Goal: Answer question/provide support: Share knowledge or assist other users

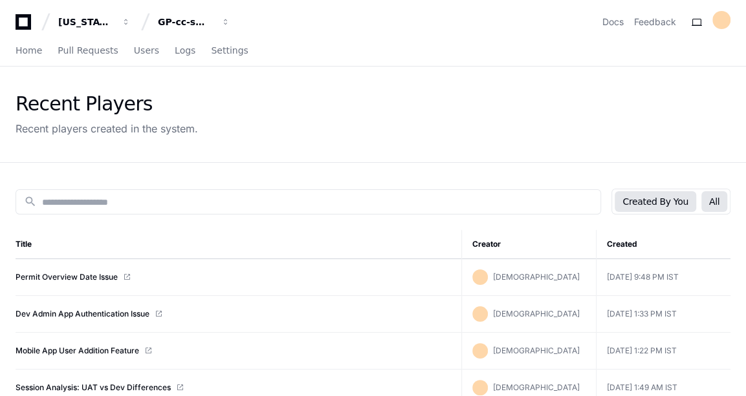
click at [714, 204] on button "All" at bounding box center [714, 201] width 26 height 21
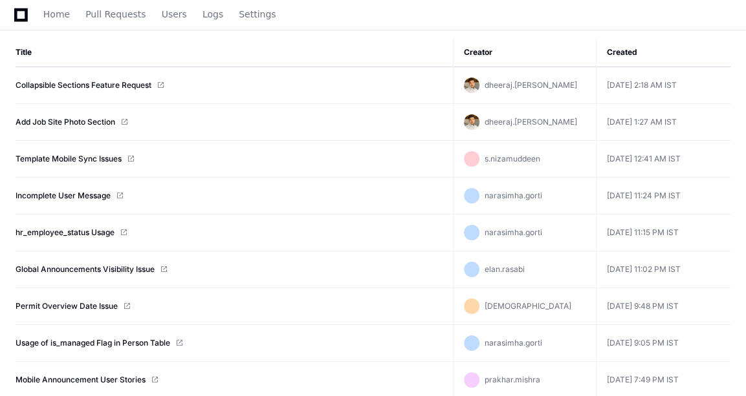
scroll to position [193, 0]
click at [79, 227] on link "hr_employee_status Usage" at bounding box center [65, 232] width 99 height 10
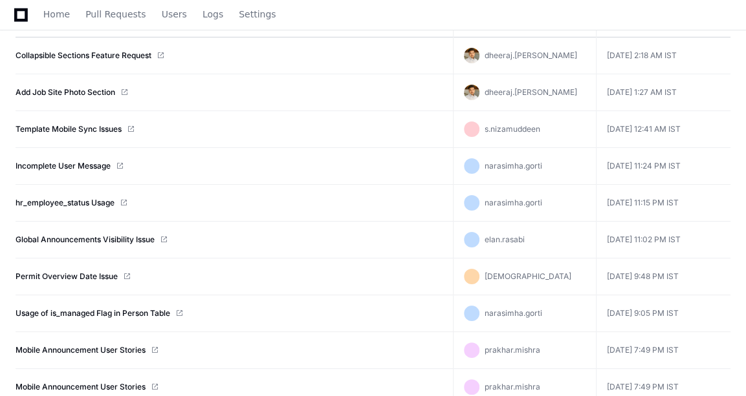
scroll to position [222, 0]
click at [124, 234] on link "Global Announcements Visibility Issue" at bounding box center [85, 239] width 139 height 10
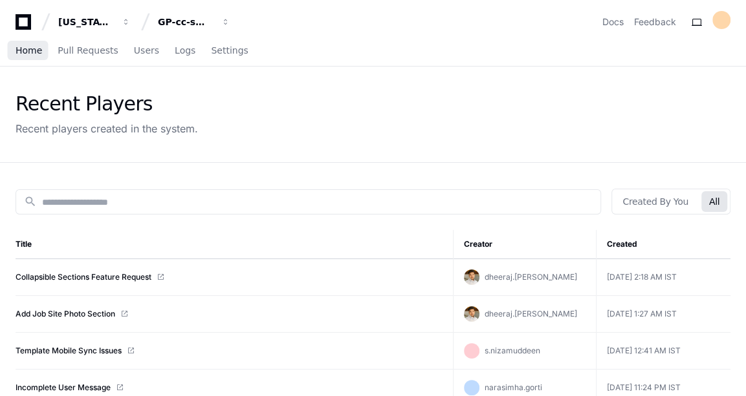
click at [28, 58] on link "Home" at bounding box center [29, 51] width 27 height 30
drag, startPoint x: 41, startPoint y: 56, endPoint x: 32, endPoint y: 51, distance: 9.9
click at [32, 51] on div "Home Pull Requests Users Logs Settings" at bounding box center [132, 51] width 233 height 30
click at [23, 54] on span "Home" at bounding box center [29, 51] width 27 height 8
click at [24, 54] on span "Home" at bounding box center [29, 51] width 27 height 8
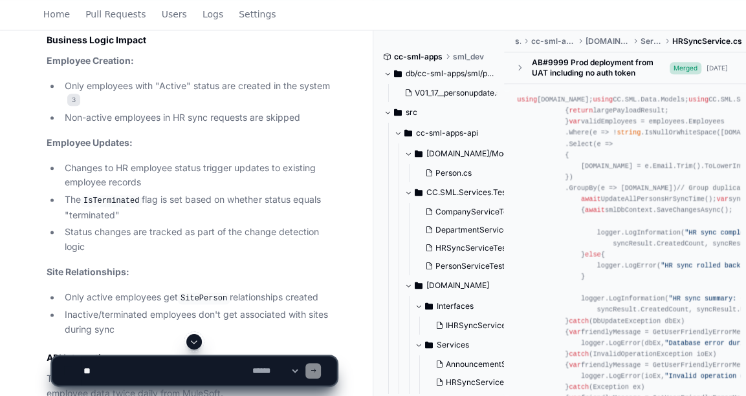
scroll to position [762, 0]
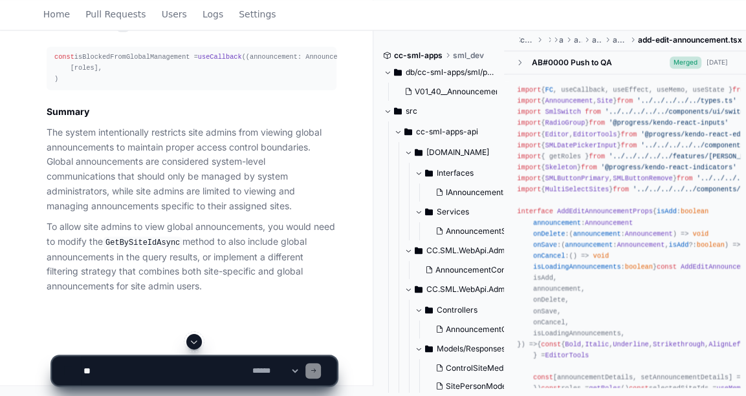
scroll to position [1383, 0]
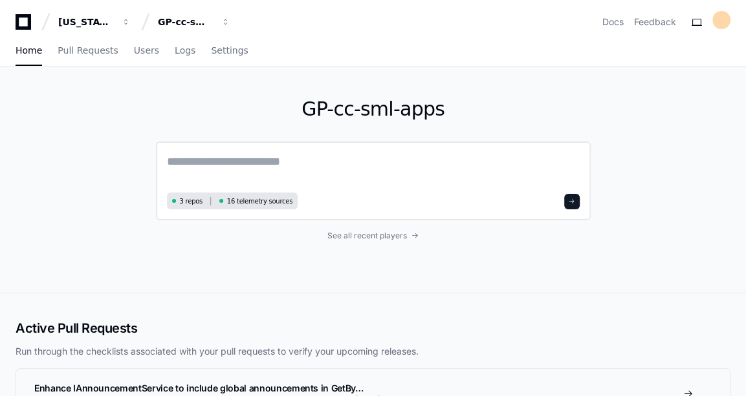
click at [235, 180] on textarea at bounding box center [373, 171] width 413 height 36
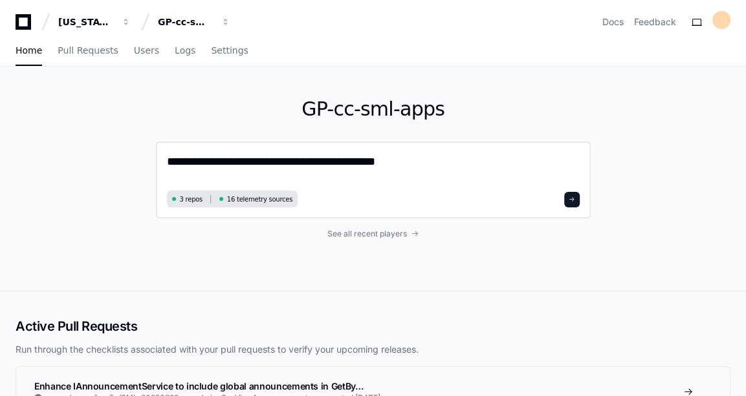
click at [167, 157] on textarea "**********" at bounding box center [373, 170] width 413 height 34
click at [427, 166] on textarea "**********" at bounding box center [373, 170] width 413 height 34
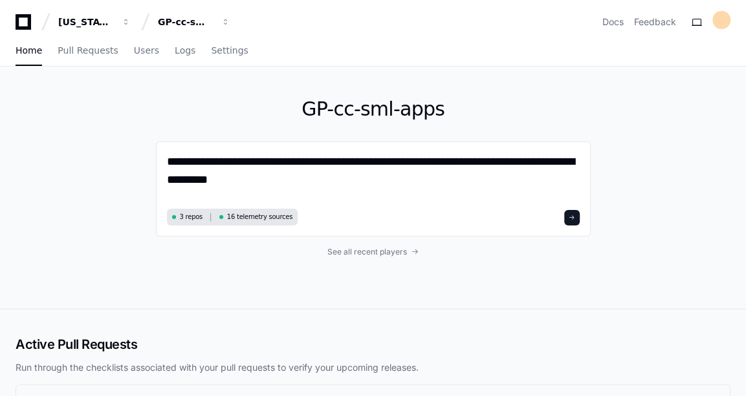
type textarea "**********"
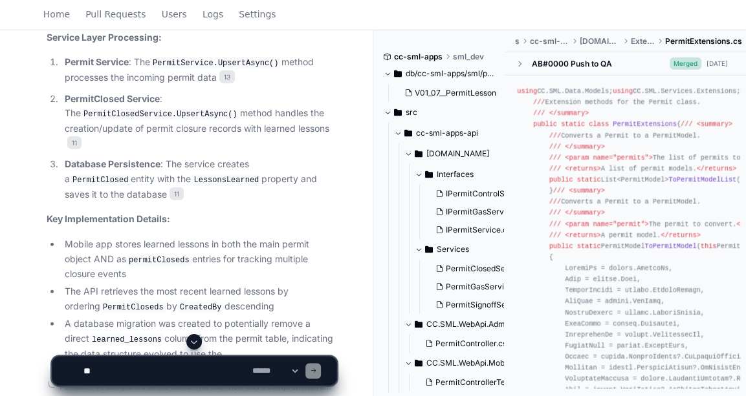
scroll to position [1960, 0]
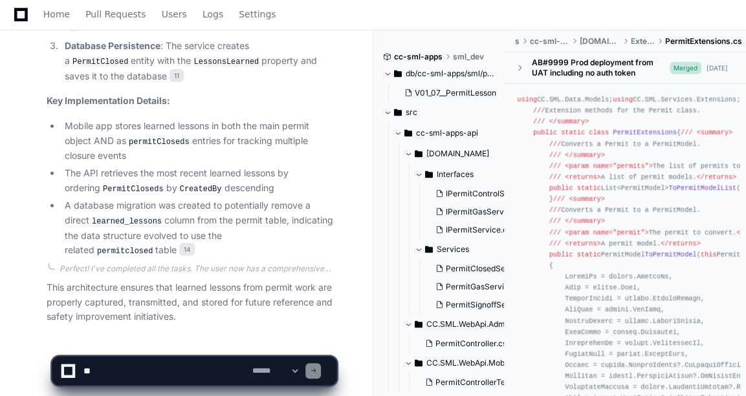
click at [133, 367] on textarea at bounding box center [165, 371] width 169 height 28
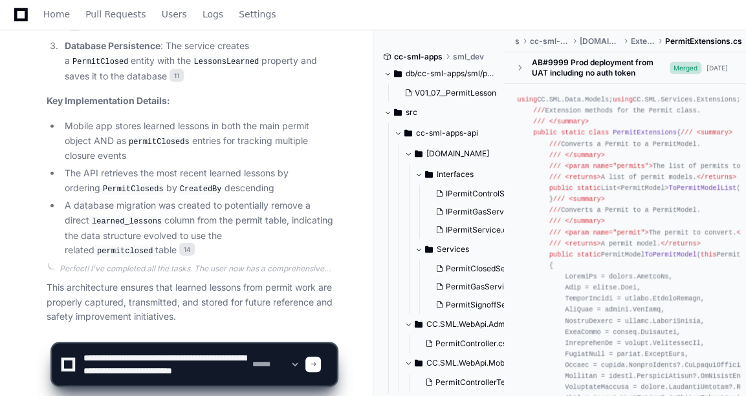
scroll to position [4, 0]
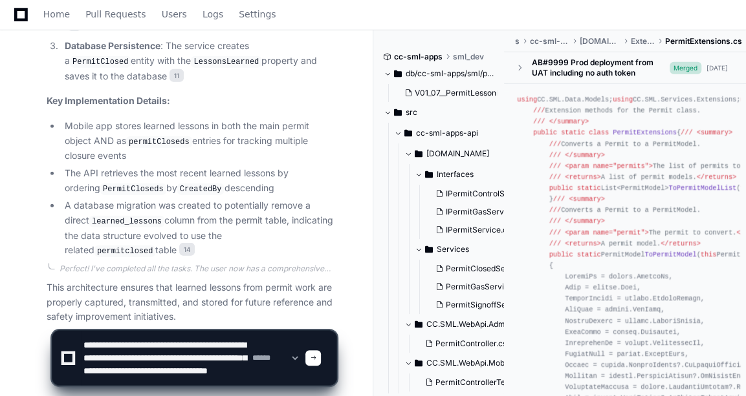
click at [211, 378] on textarea at bounding box center [165, 358] width 169 height 54
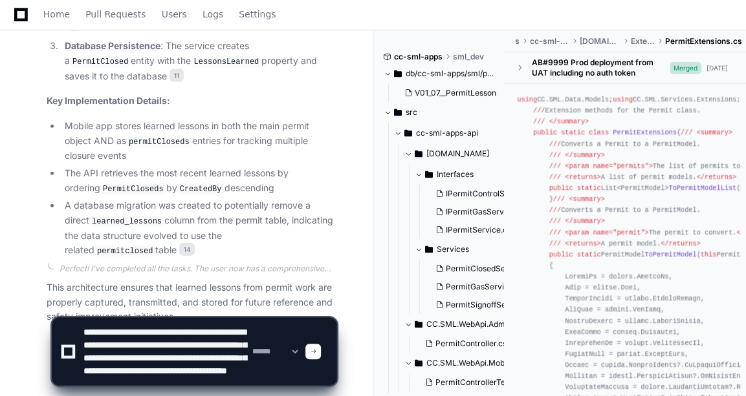
type textarea "**********"
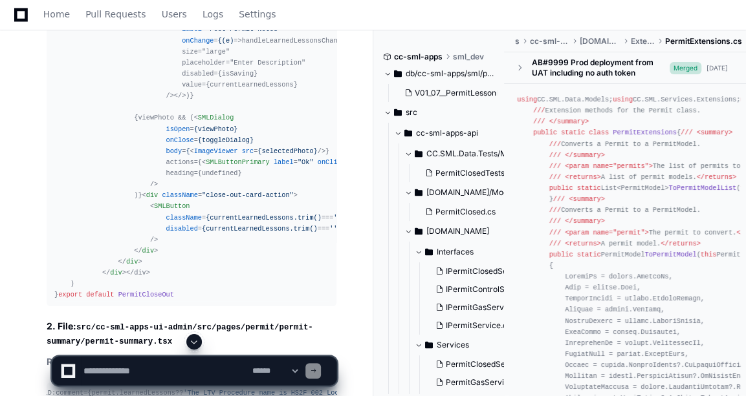
scroll to position [5422, 0]
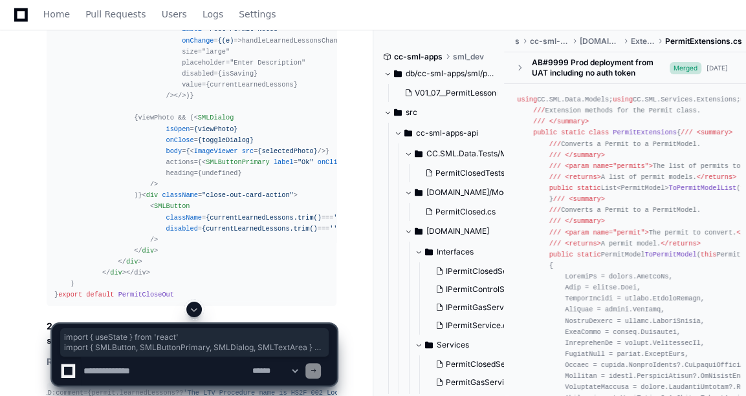
drag, startPoint x: 54, startPoint y: 171, endPoint x: 102, endPoint y: 244, distance: 87.7
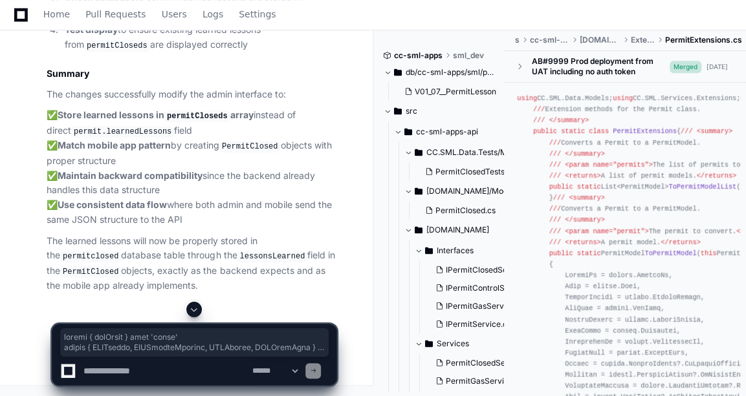
scroll to position [7144, 0]
copy div "import { useState } from 'react' import { SMLButton , SMLButtonPrimary , SMLDia…"
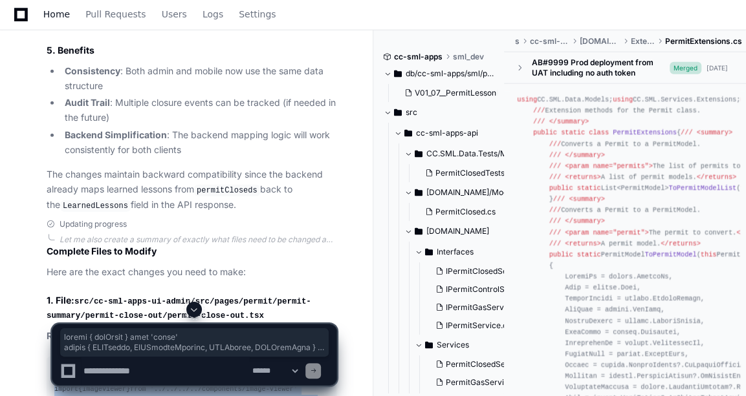
scroll to position [4429, 0]
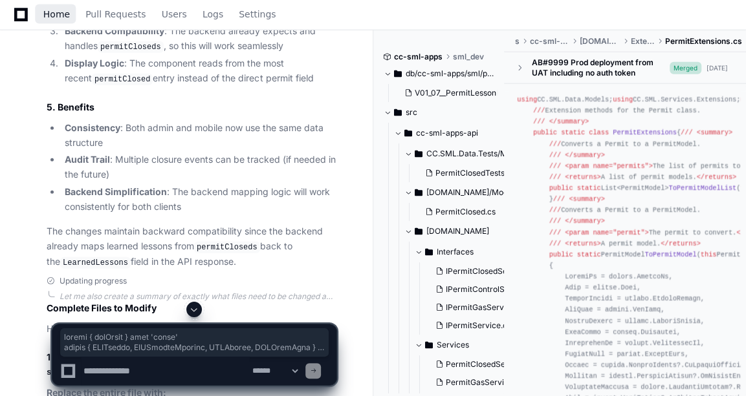
click at [61, 18] on span "Home" at bounding box center [56, 14] width 27 height 8
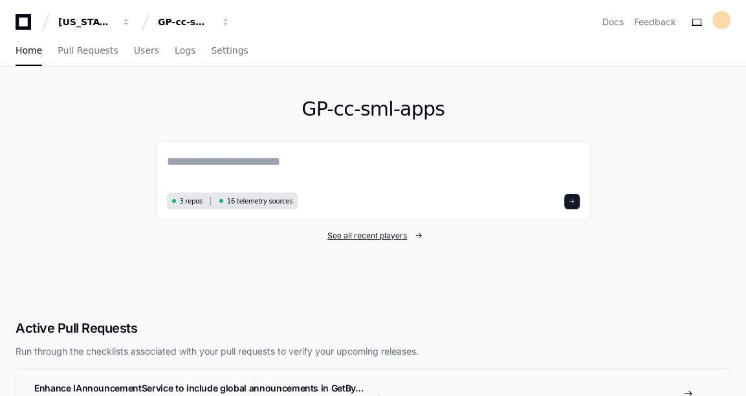
click at [380, 237] on span "See all recent players" at bounding box center [367, 236] width 80 height 10
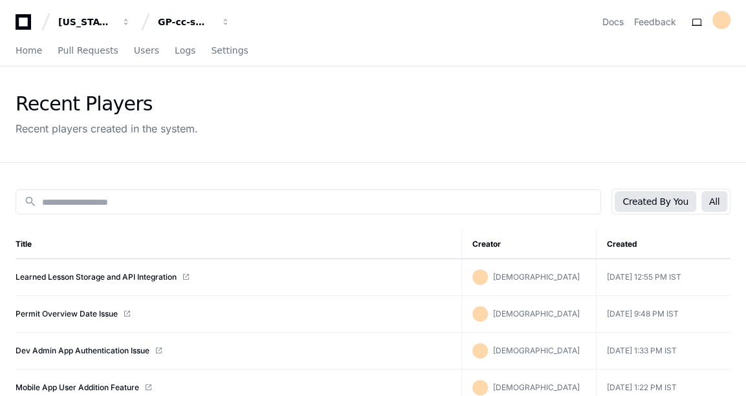
click at [717, 197] on button "All" at bounding box center [714, 201] width 26 height 21
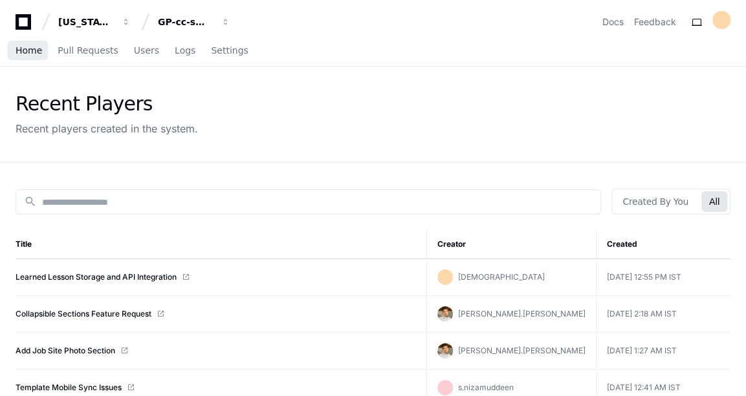
click at [17, 47] on span "Home" at bounding box center [29, 51] width 27 height 8
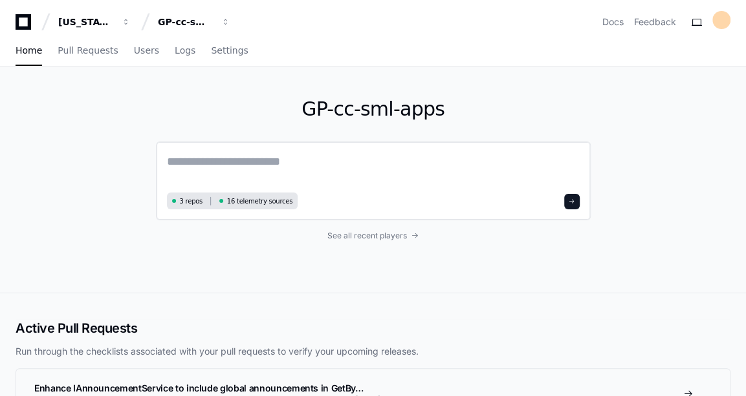
click at [275, 160] on textarea at bounding box center [373, 171] width 413 height 36
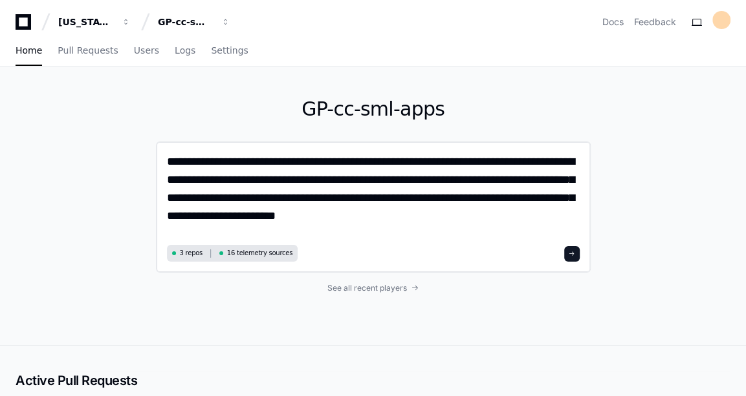
paste textarea "**********"
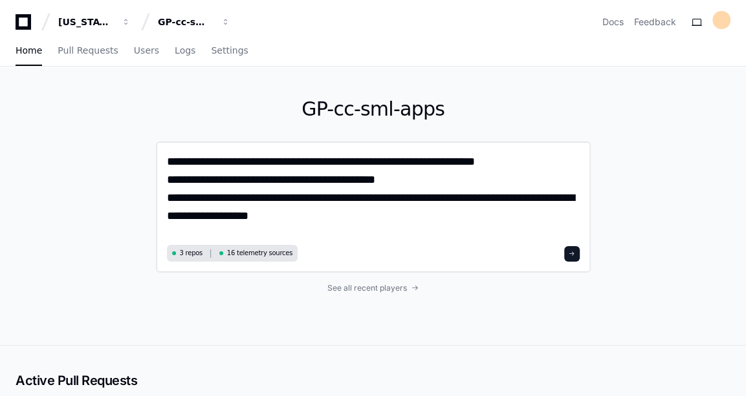
click at [334, 162] on textarea "**********" at bounding box center [373, 197] width 413 height 89
click at [581, 165] on div "**********" at bounding box center [373, 207] width 435 height 131
click at [579, 162] on textarea "**********" at bounding box center [373, 197] width 413 height 89
type textarea "**********"
click at [576, 257] on button at bounding box center [572, 254] width 16 height 16
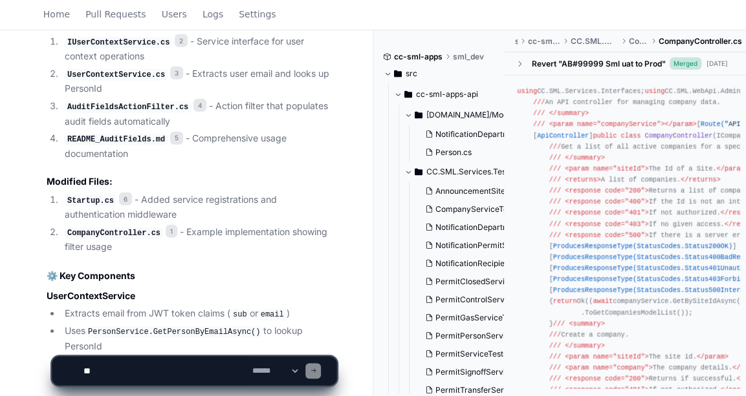
scroll to position [4900, 0]
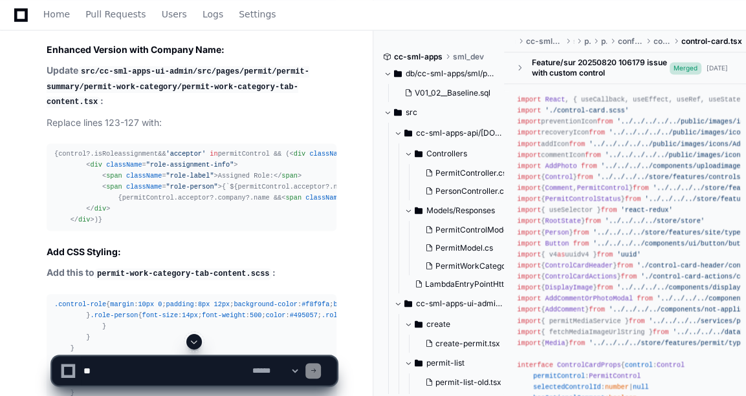
scroll to position [25471, 0]
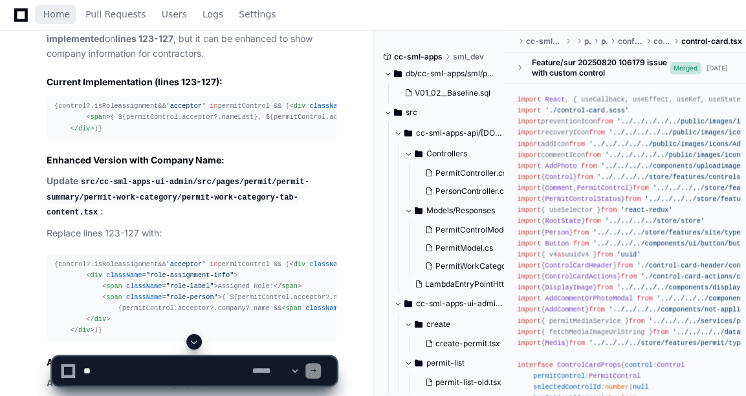
drag, startPoint x: 54, startPoint y: 21, endPoint x: 78, endPoint y: 1, distance: 30.7
click at [54, 21] on link "Home" at bounding box center [56, 15] width 27 height 30
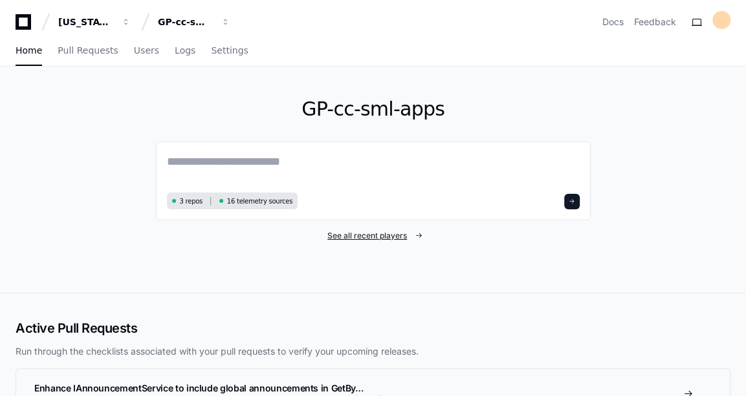
click at [353, 233] on span "See all recent players" at bounding box center [367, 236] width 80 height 10
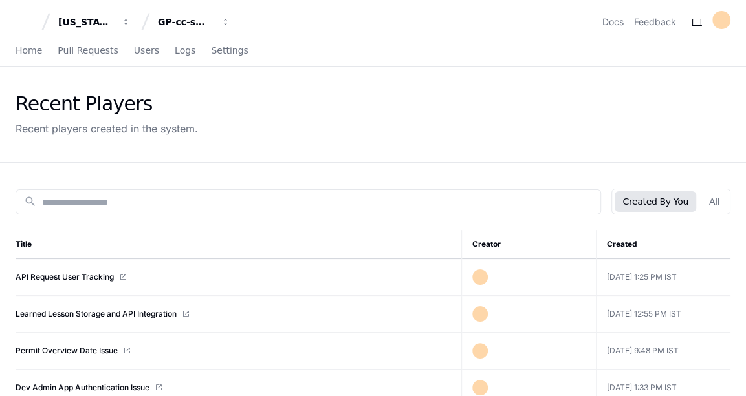
scroll to position [44, 0]
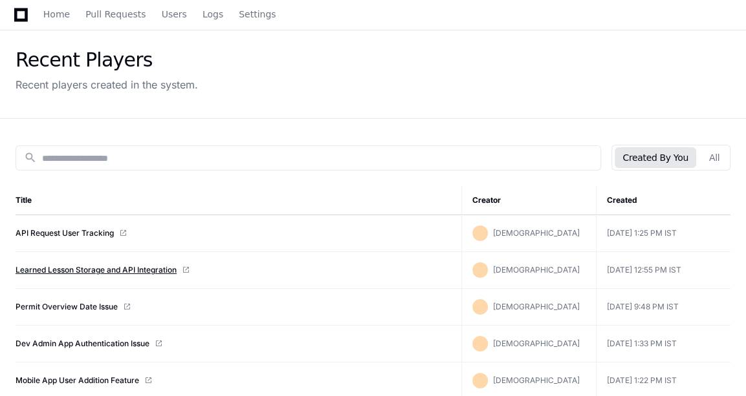
click at [140, 265] on link "Learned Lesson Storage and API Integration" at bounding box center [96, 270] width 161 height 10
click at [68, 376] on link "Mobile App User Addition Feature" at bounding box center [78, 381] width 124 height 10
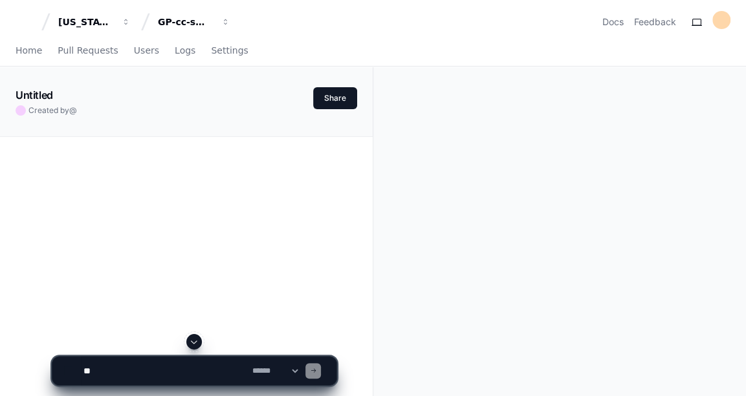
scroll to position [173, 0]
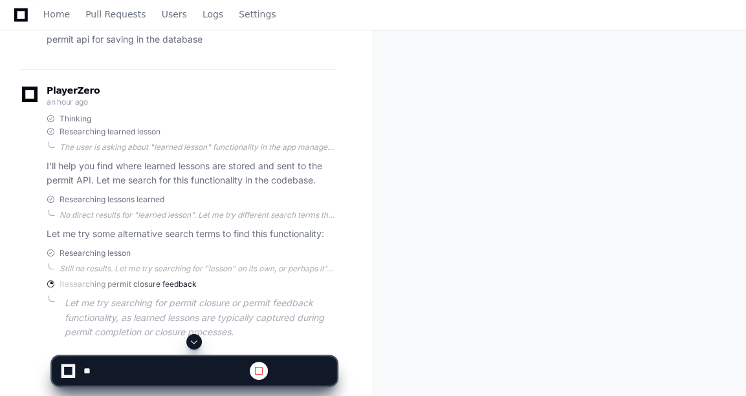
click at [200, 341] on button at bounding box center [194, 342] width 16 height 16
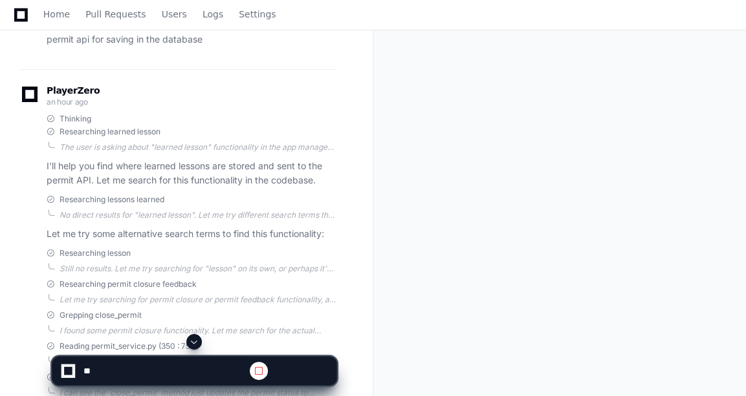
click at [200, 341] on button at bounding box center [194, 342] width 16 height 16
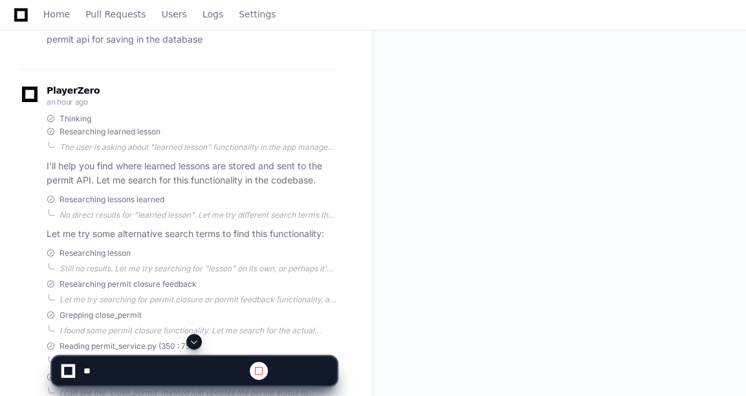
click at [200, 341] on button at bounding box center [194, 342] width 16 height 16
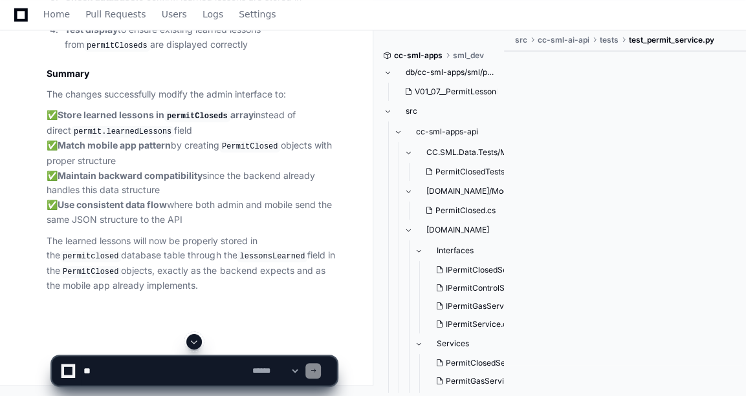
click at [200, 341] on button at bounding box center [194, 342] width 16 height 16
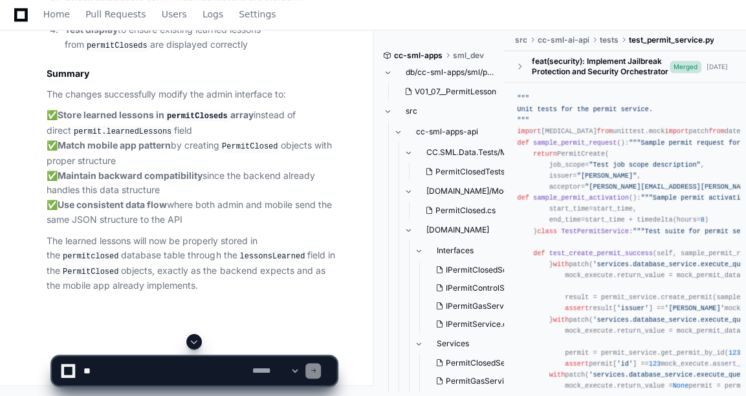
scroll to position [7552, 0]
click at [200, 341] on app-app-chat-input "**********" at bounding box center [194, 360] width 285 height 52
click at [156, 387] on div "**********" at bounding box center [194, 365] width 285 height 62
click at [139, 382] on textarea at bounding box center [165, 371] width 169 height 28
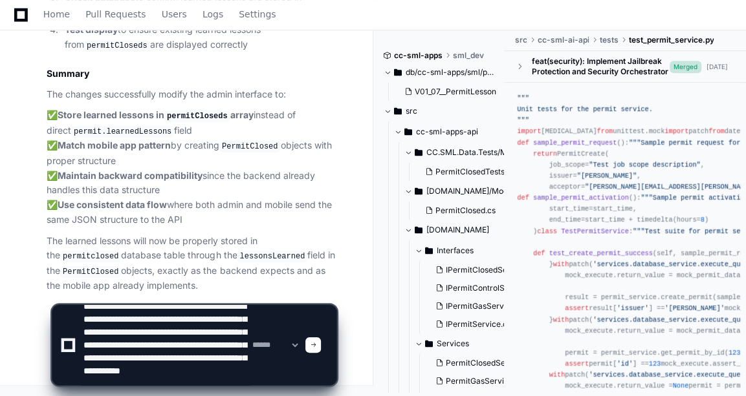
scroll to position [30, 0]
click at [202, 369] on textarea at bounding box center [165, 345] width 169 height 80
click at [210, 369] on textarea at bounding box center [165, 345] width 169 height 80
click at [119, 378] on textarea at bounding box center [165, 345] width 169 height 80
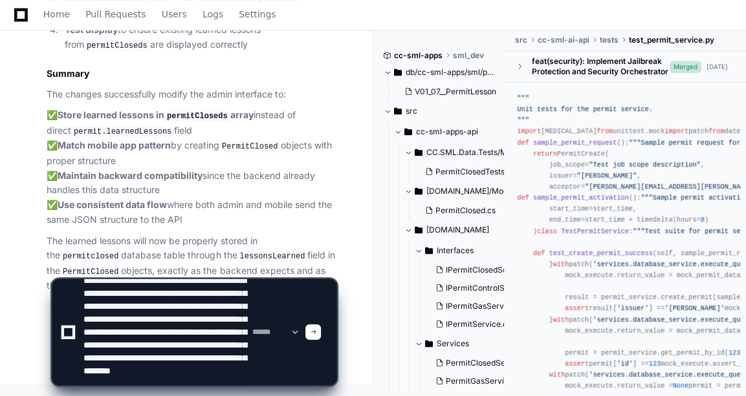
scroll to position [43, 0]
type textarea "**********"
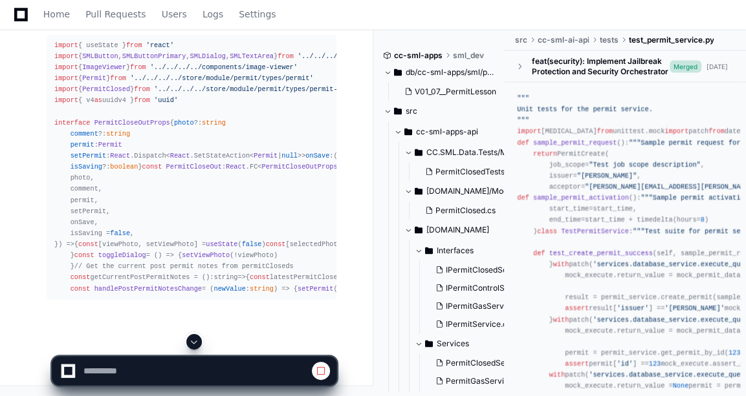
scroll to position [8376, 0]
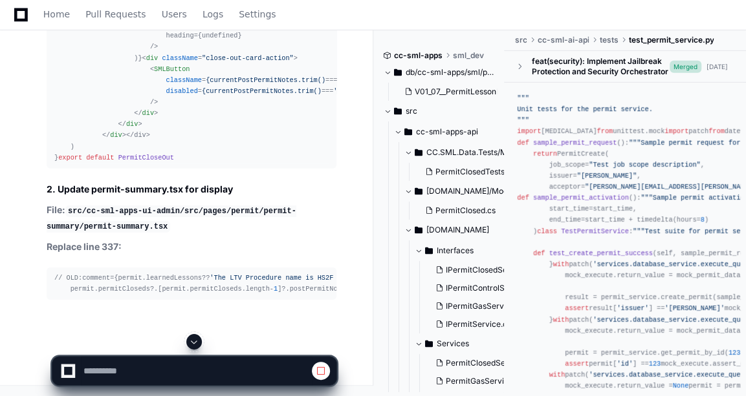
click at [200, 343] on button at bounding box center [194, 342] width 16 height 16
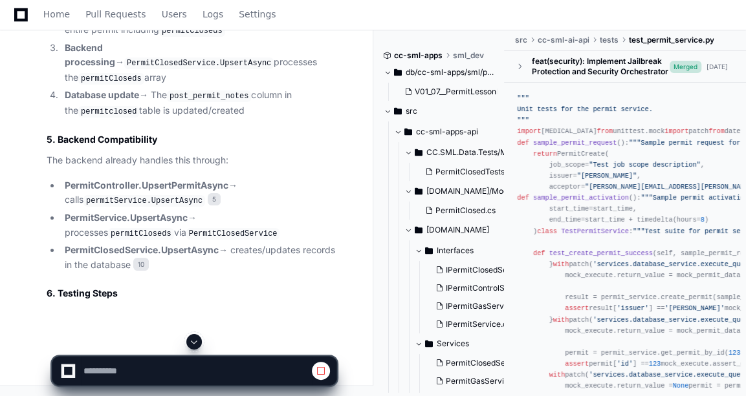
scroll to position [8232, 0]
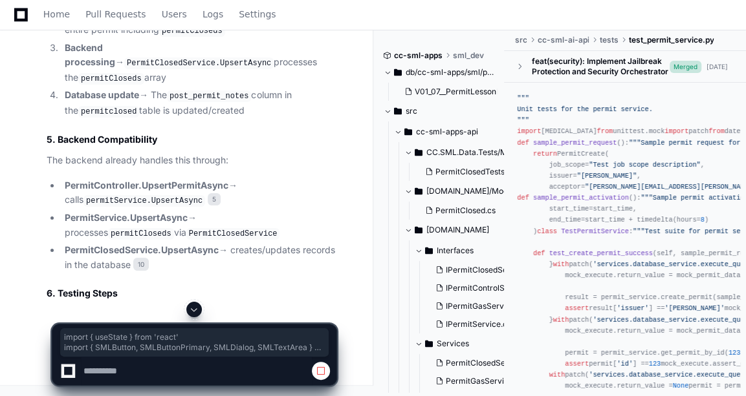
drag, startPoint x: 52, startPoint y: 94, endPoint x: 119, endPoint y: 239, distance: 159.4
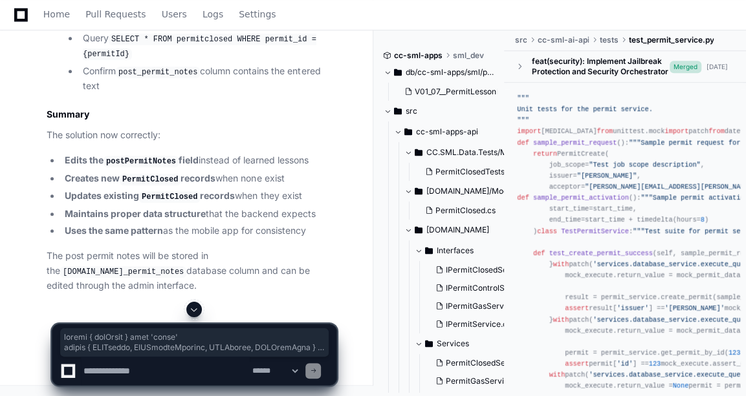
scroll to position [9755, 0]
drag, startPoint x: 162, startPoint y: 210, endPoint x: 79, endPoint y: 70, distance: 162.4
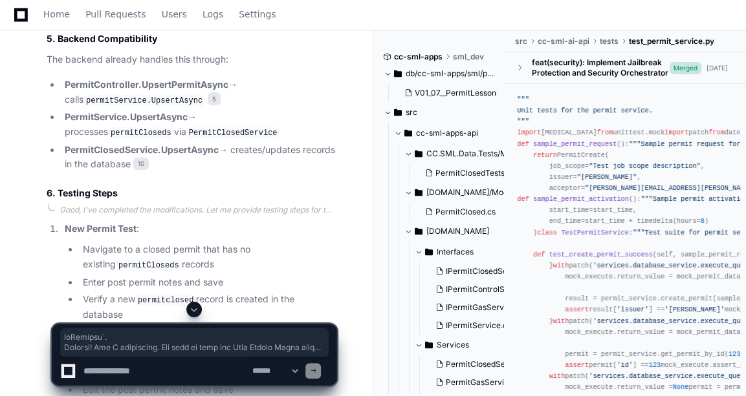
scroll to position [72, 0]
copy div "import { useState } from 'react' import { SMLButton , SMLButtonPrimary , SMLDia…"
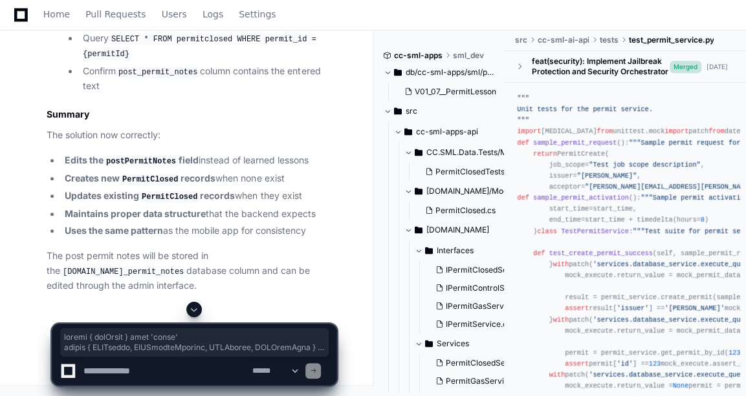
scroll to position [10500, 0]
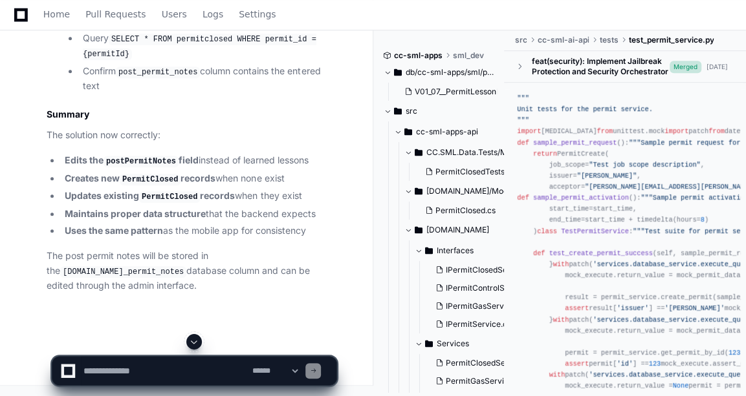
click at [113, 374] on textarea at bounding box center [165, 371] width 169 height 28
type textarea "******"
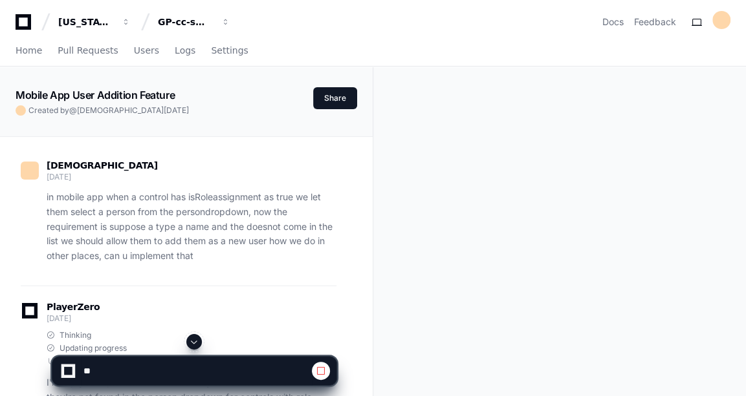
click at [196, 348] on button at bounding box center [194, 342] width 16 height 16
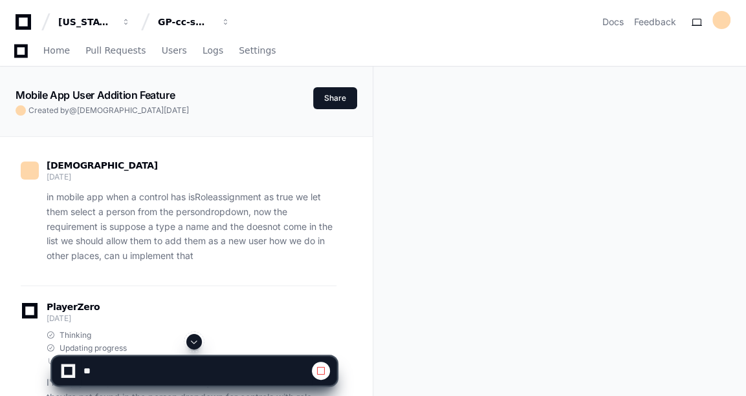
click at [196, 348] on button at bounding box center [194, 342] width 16 height 16
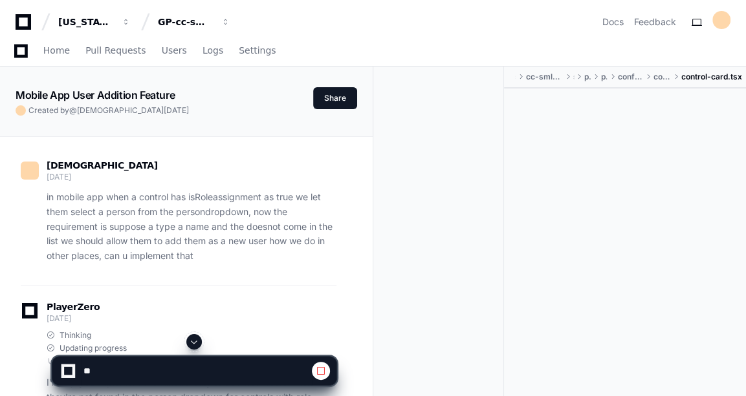
click at [196, 348] on button at bounding box center [194, 342] width 16 height 16
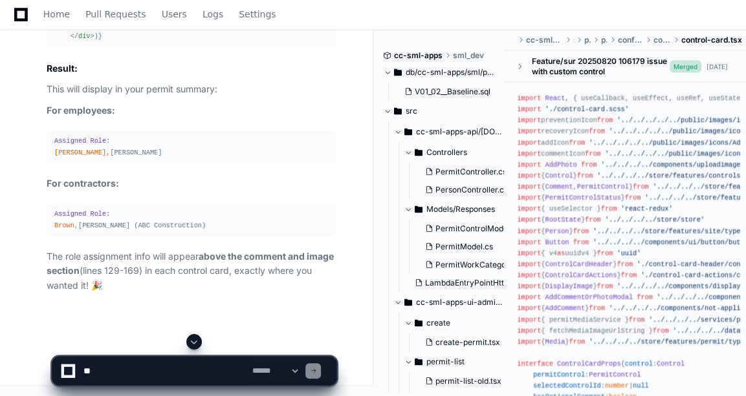
scroll to position [33759, 0]
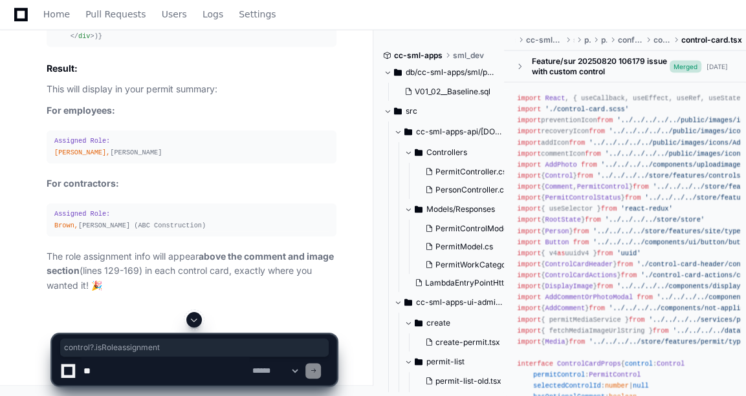
drag, startPoint x: 56, startPoint y: 144, endPoint x: 149, endPoint y: 144, distance: 92.5
copy div "control?. isRoleassignment"
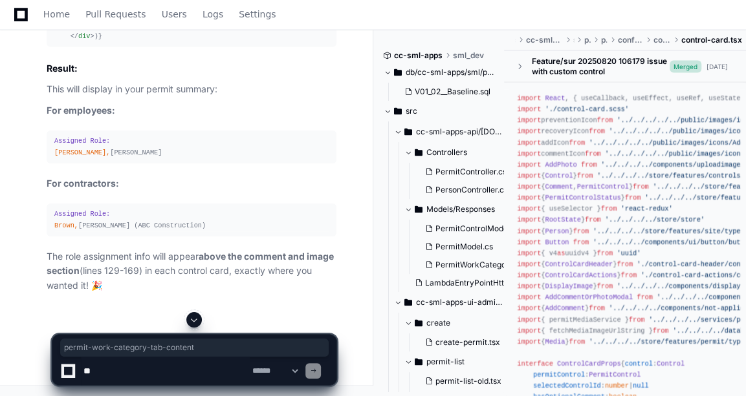
drag, startPoint x: 169, startPoint y: 139, endPoint x: 305, endPoint y: 140, distance: 135.8
copy code "permit-work-category-tab-content"
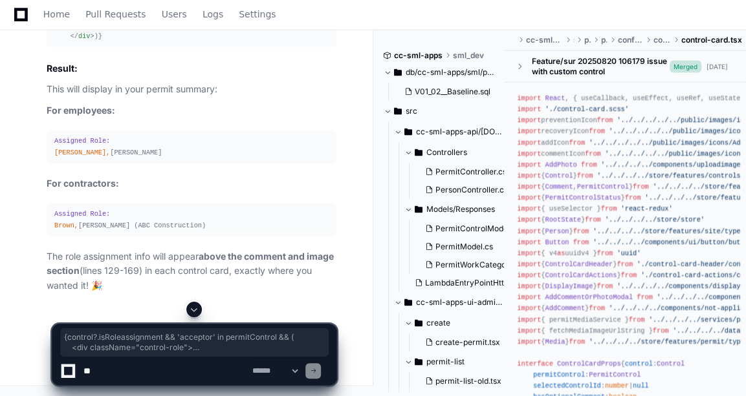
drag, startPoint x: 53, startPoint y: 162, endPoint x: 75, endPoint y: 297, distance: 136.9
copy div "{control?. isRoleassignment && 'acceptor' in permitControl && ( < div className…"
